Goal: Task Accomplishment & Management: Use online tool/utility

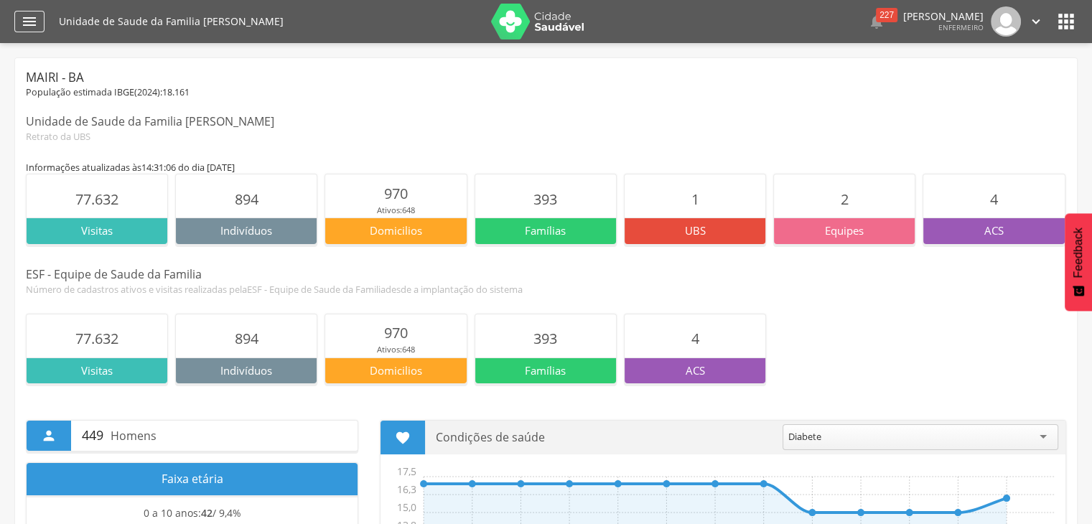
click at [18, 23] on div "" at bounding box center [29, 22] width 30 height 22
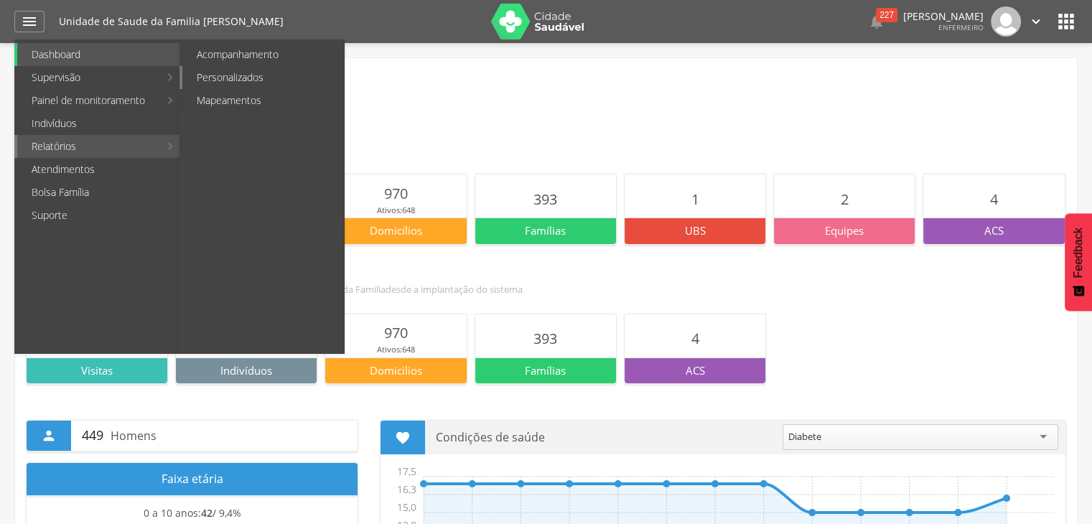
click at [264, 81] on link "Personalizados" at bounding box center [263, 77] width 162 height 23
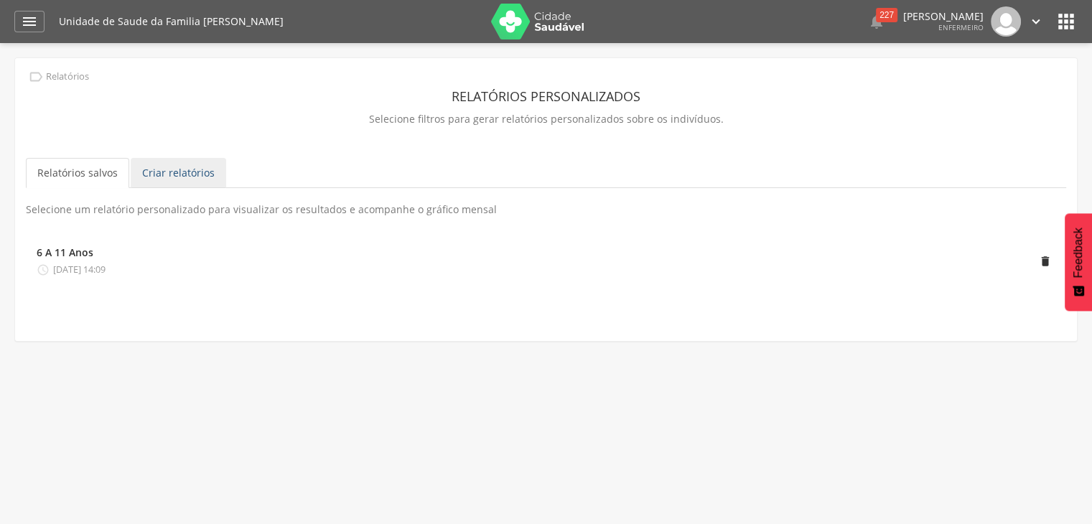
click at [188, 168] on link "Criar relatórios" at bounding box center [179, 173] width 96 height 30
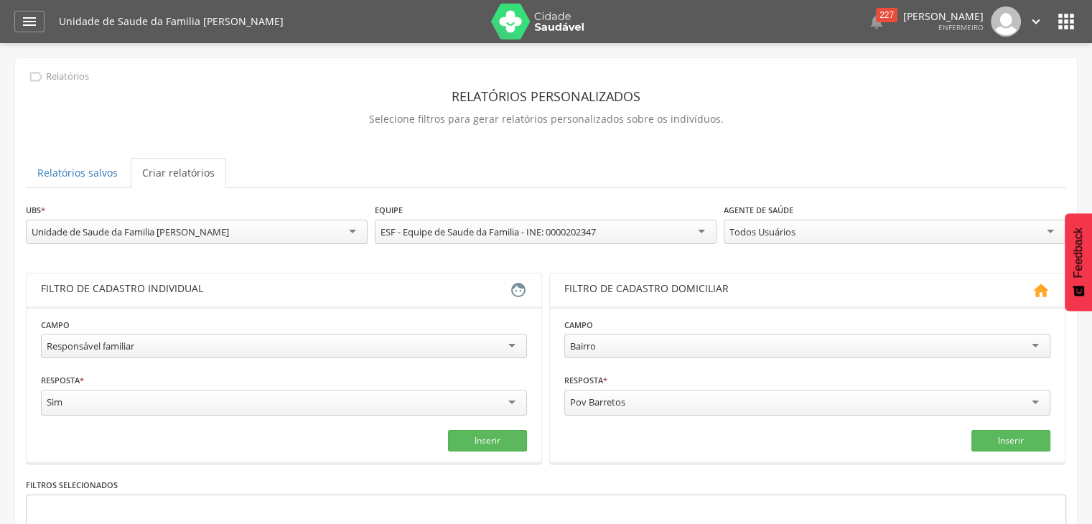
click at [153, 348] on div "Responsável familiar" at bounding box center [284, 346] width 486 height 24
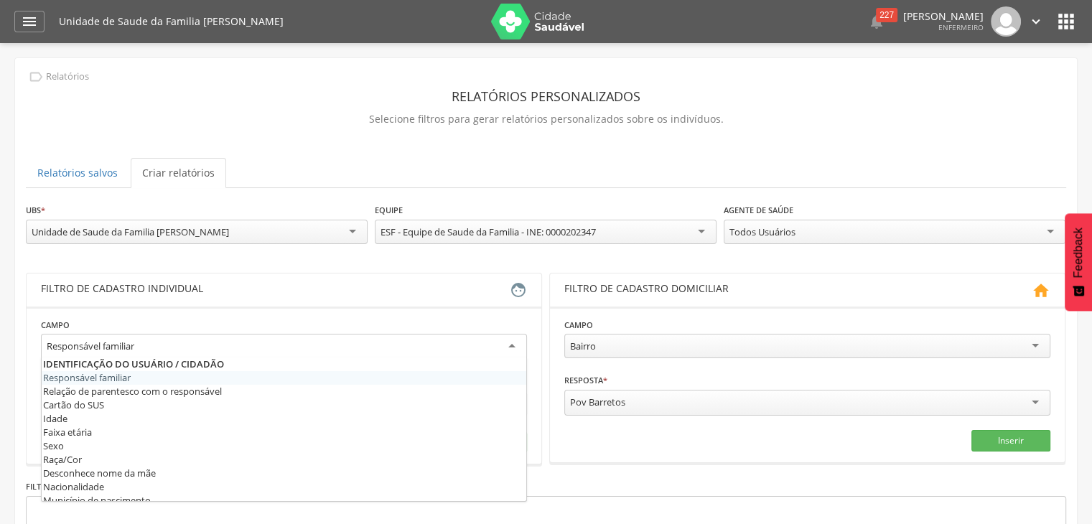
scroll to position [144, 0]
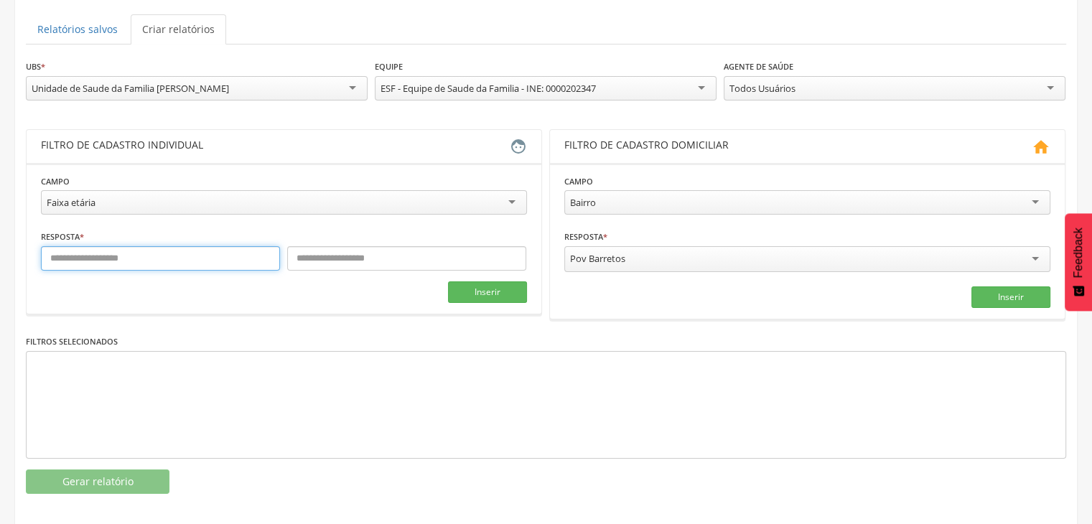
click at [154, 256] on input "text" at bounding box center [160, 258] width 239 height 24
type input "*"
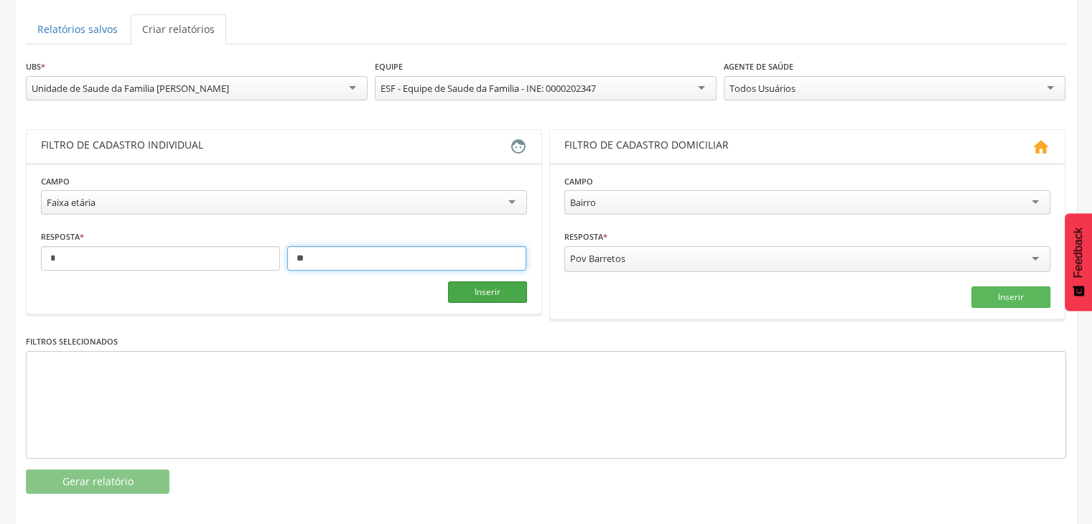
type input "**"
click at [509, 294] on button "Inserir" at bounding box center [487, 293] width 79 height 22
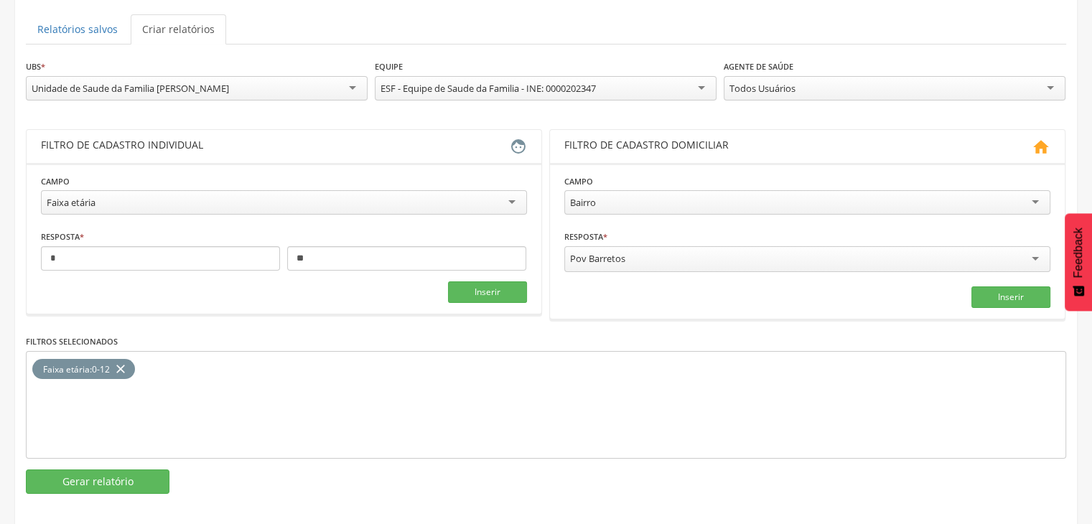
click at [868, 256] on div "Pov Barretos" at bounding box center [808, 259] width 486 height 26
click at [1018, 279] on fieldset "Campo ****** Bairro Bairro Rua Tipo de logradouro Domicílio sem número Situação…" at bounding box center [808, 240] width 486 height 133
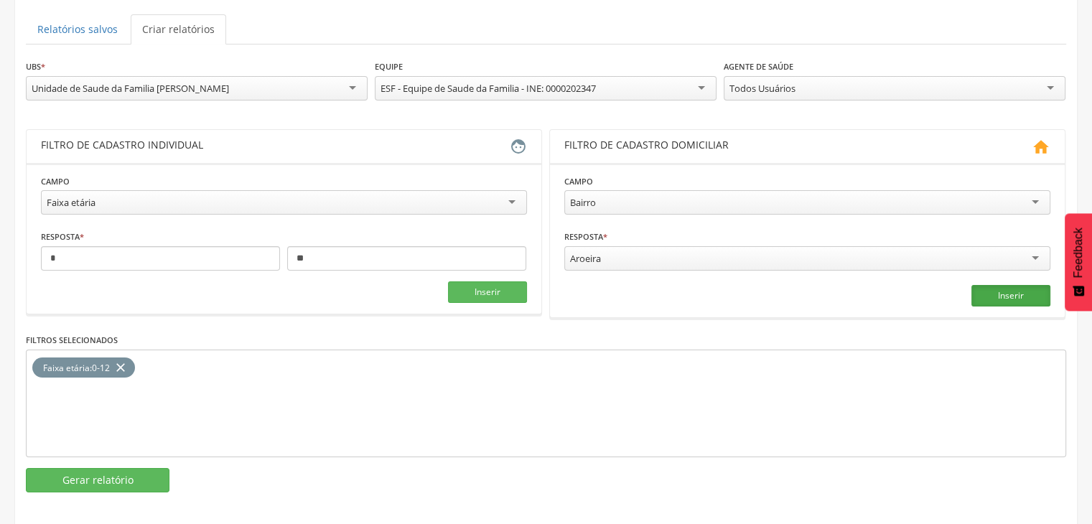
click at [1010, 292] on button "Inserir" at bounding box center [1011, 296] width 79 height 22
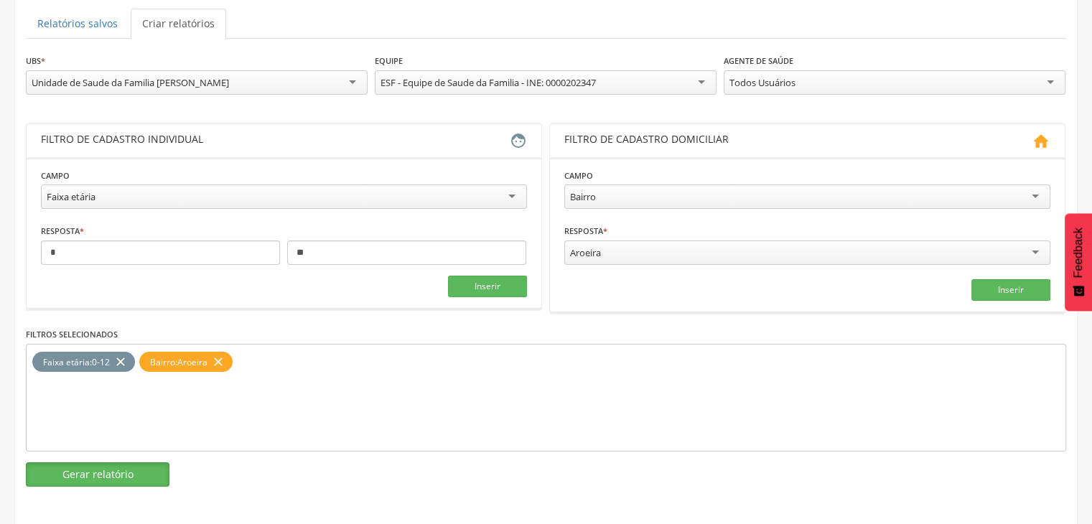
click at [126, 478] on button "Gerar relatório" at bounding box center [98, 475] width 144 height 24
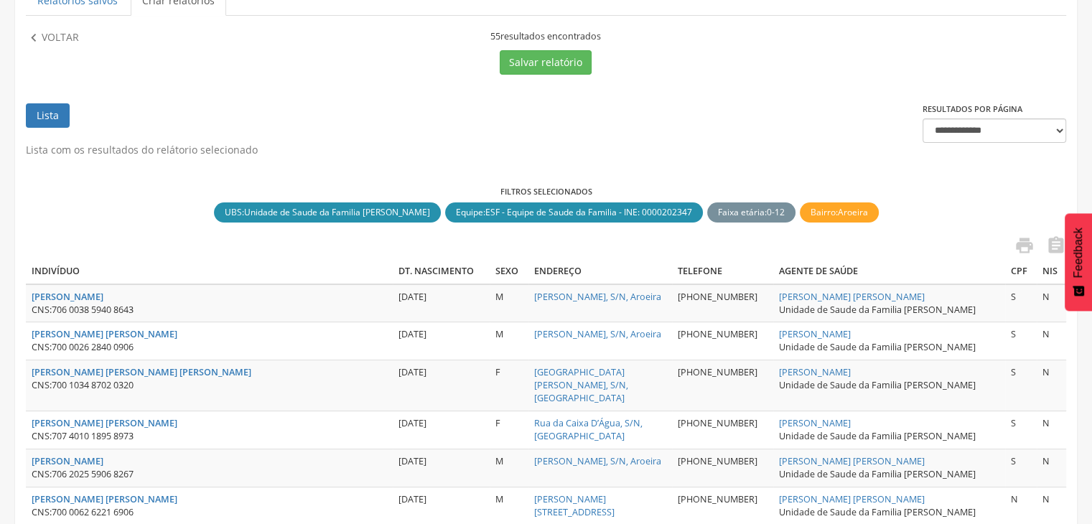
scroll to position [149, 0]
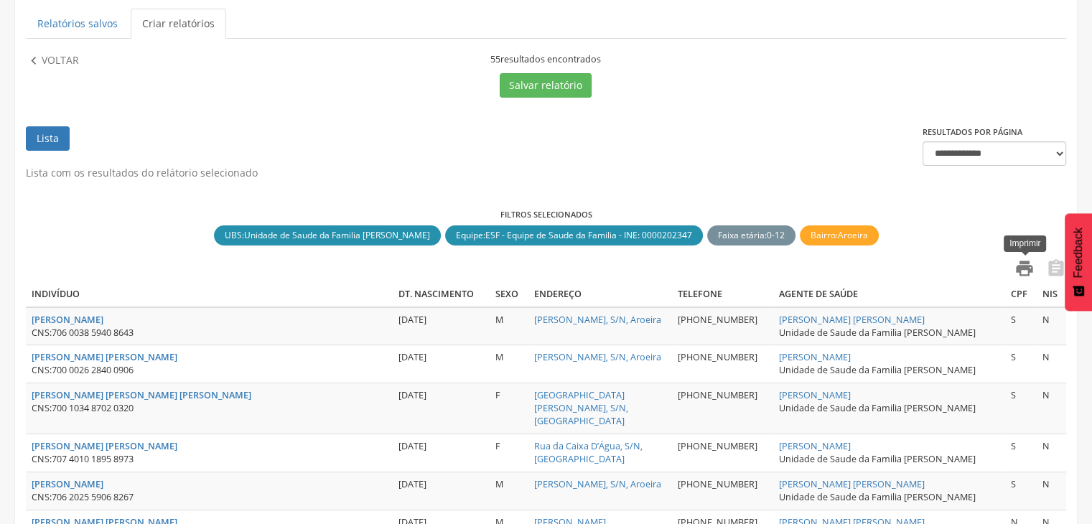
click at [1028, 264] on icon "" at bounding box center [1025, 269] width 20 height 20
